Goal: Navigation & Orientation: Find specific page/section

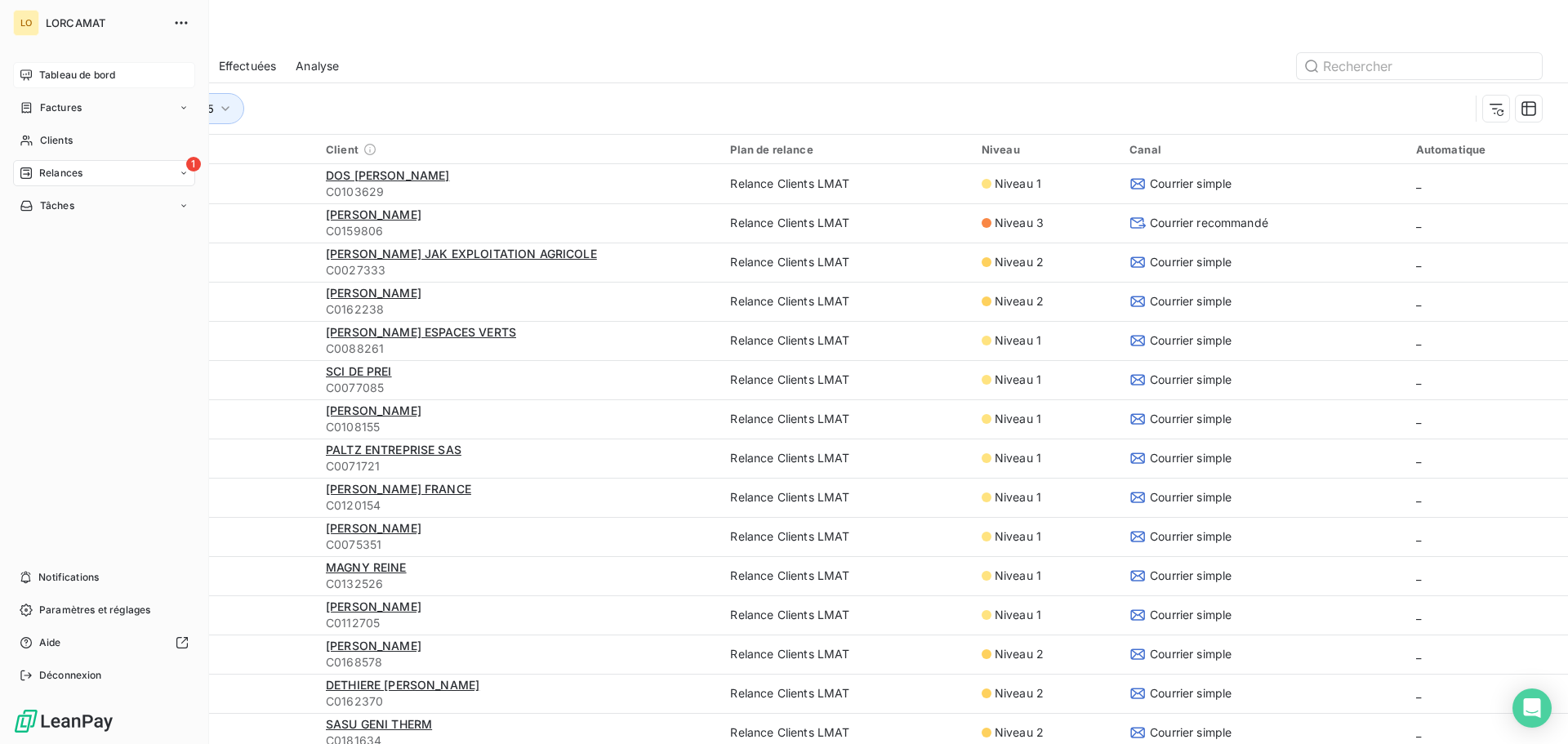
click at [62, 77] on span "Tableau de bord" at bounding box center [77, 74] width 76 height 15
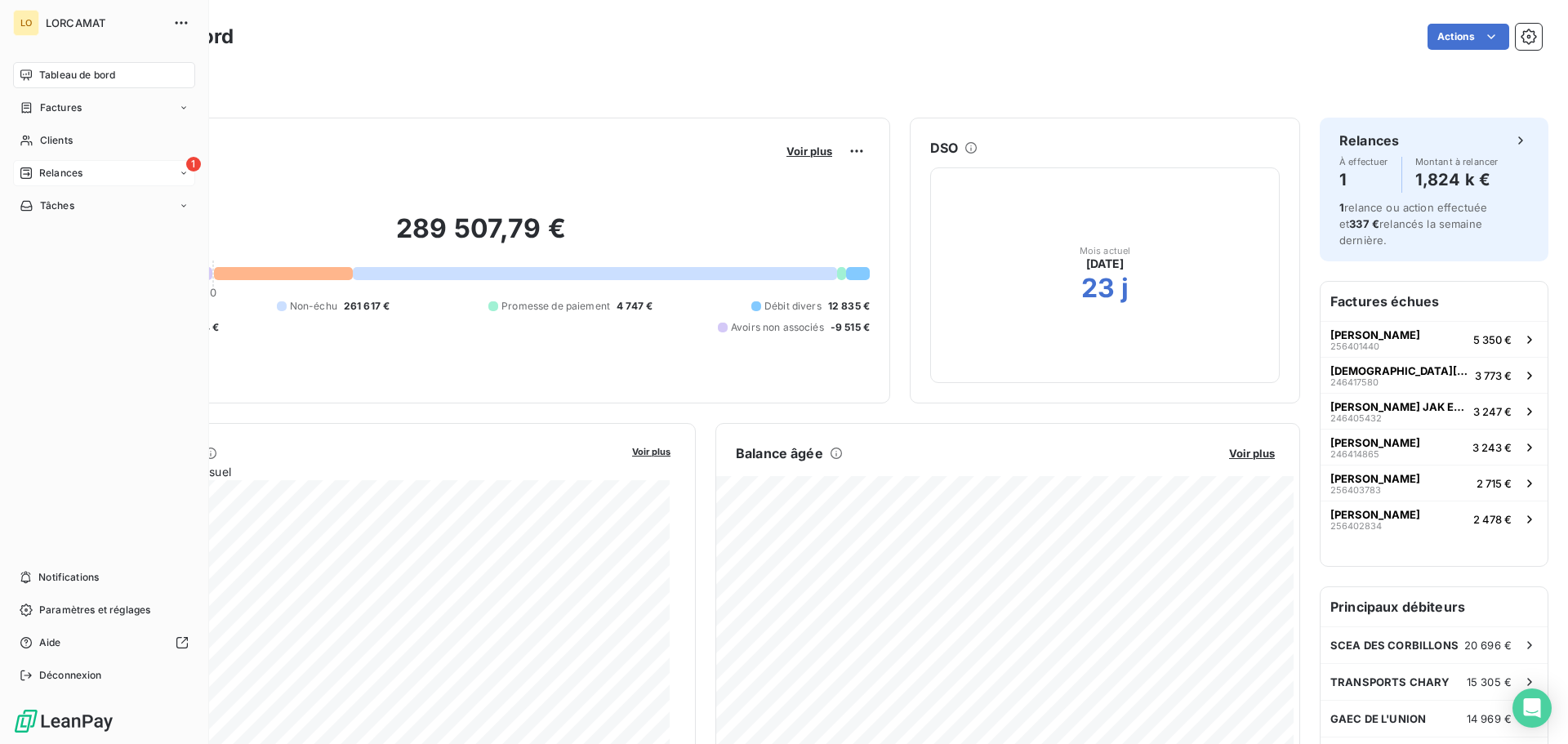
click at [49, 175] on span "Relances" at bounding box center [61, 172] width 44 height 15
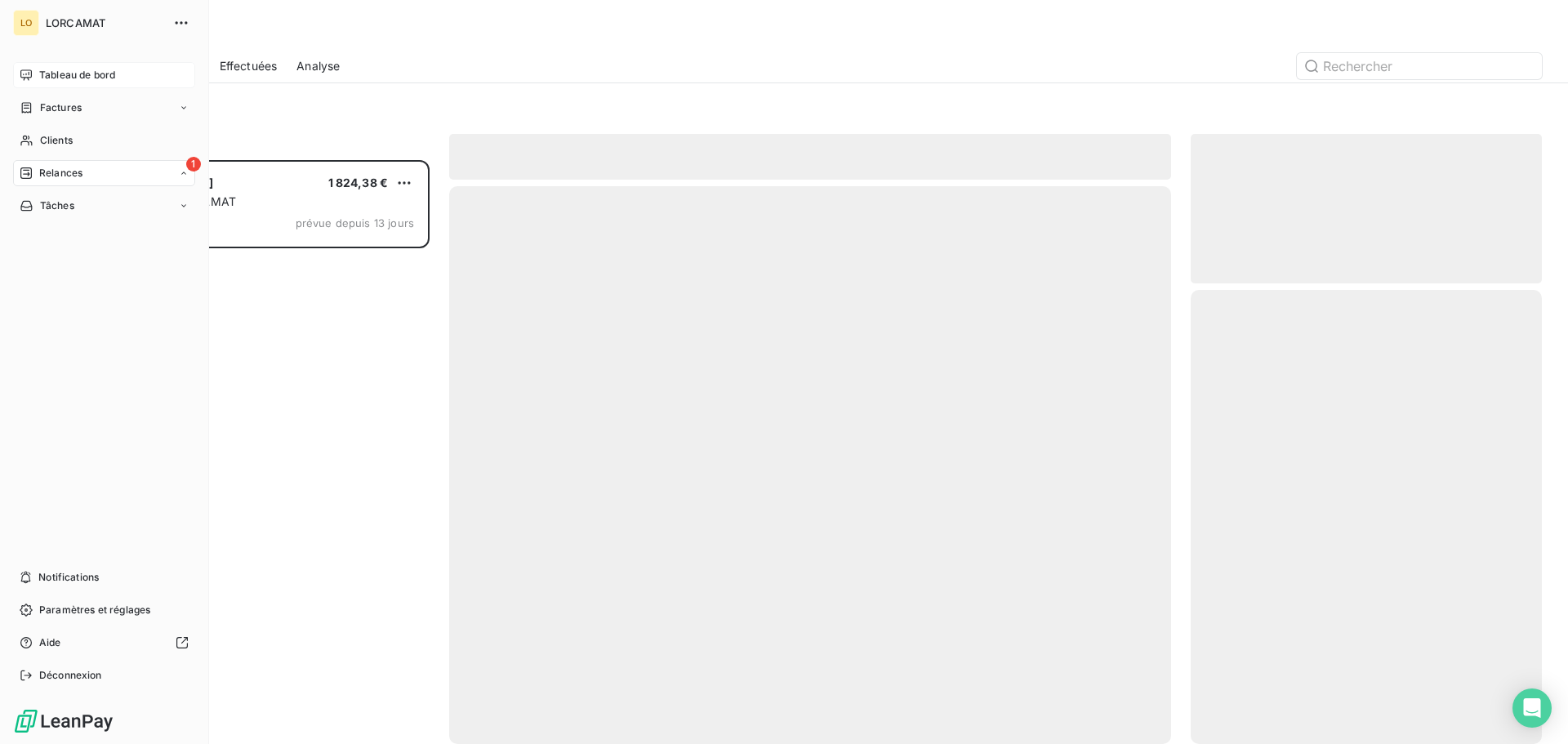
scroll to position [572, 339]
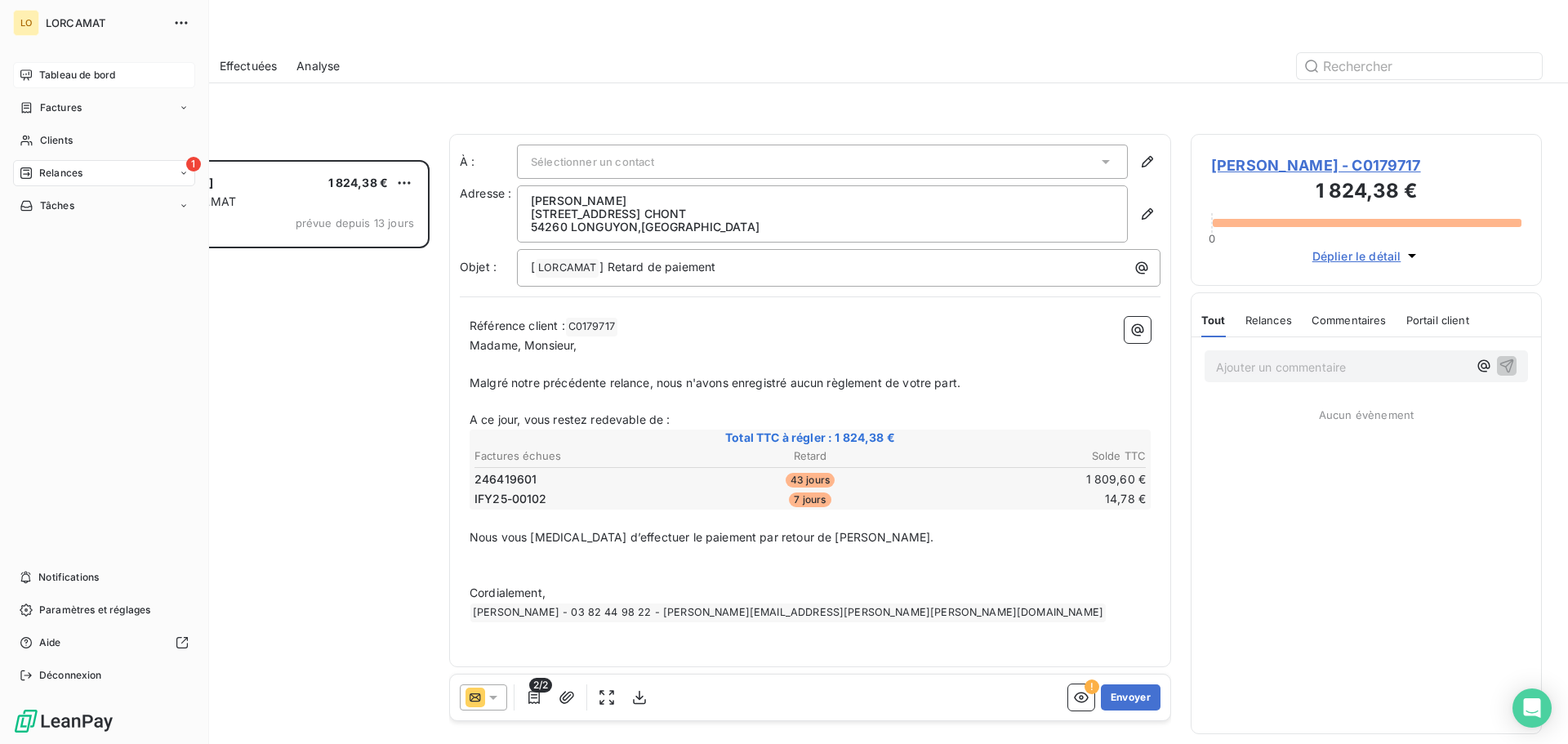
click at [76, 73] on span "Tableau de bord" at bounding box center [77, 74] width 76 height 15
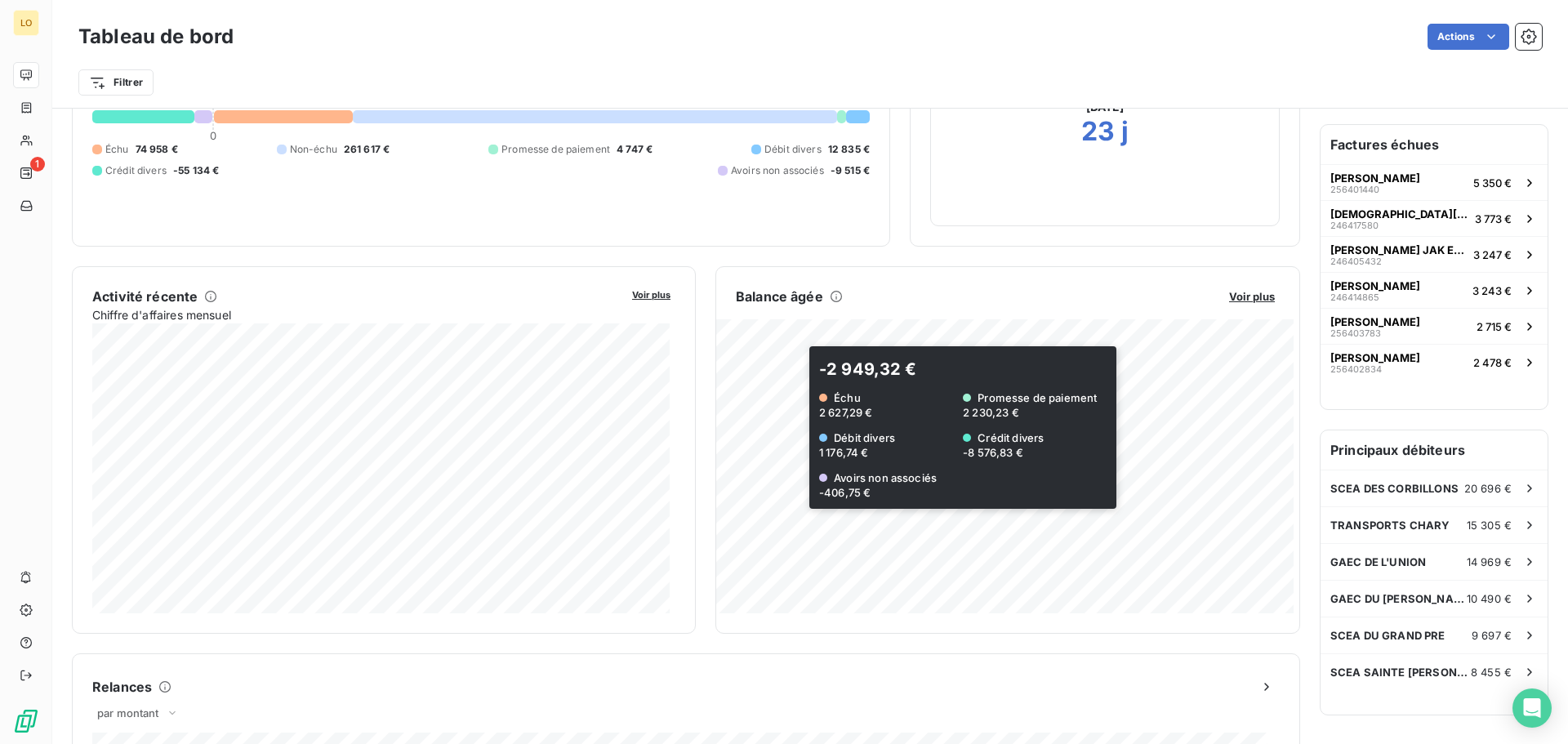
scroll to position [164, 0]
